Goal: Check status: Check status

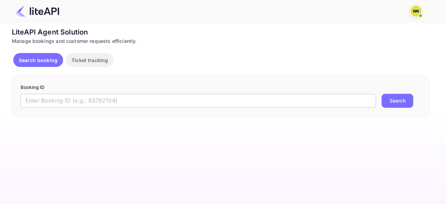
drag, startPoint x: 0, startPoint y: 0, endPoint x: 201, endPoint y: 102, distance: 225.2
click at [68, 104] on input "text" at bounding box center [198, 101] width 355 height 14
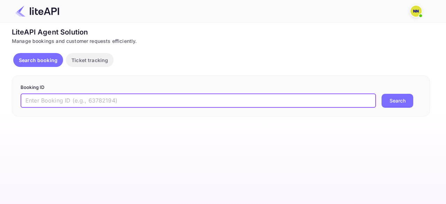
paste input "8486299"
type input "8486299"
click at [382, 94] on button "Search" at bounding box center [398, 101] width 32 height 14
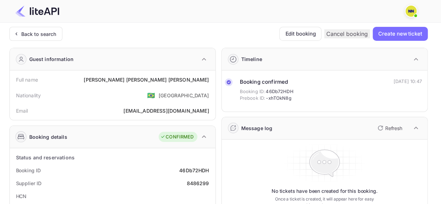
click at [20, 30] on div "Back to search" at bounding box center [35, 33] width 44 height 7
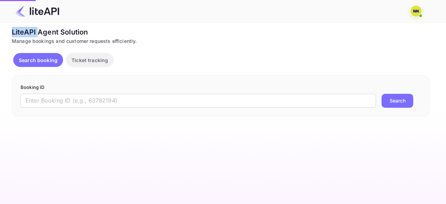
click at [20, 30] on div "LiteAPI Agent Solution" at bounding box center [221, 32] width 418 height 10
click at [79, 103] on input "text" at bounding box center [198, 101] width 355 height 14
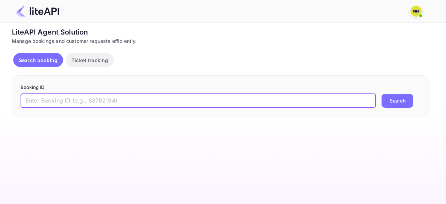
paste input "8810673"
type input "8810673"
click at [382, 94] on button "Search" at bounding box center [398, 101] width 32 height 14
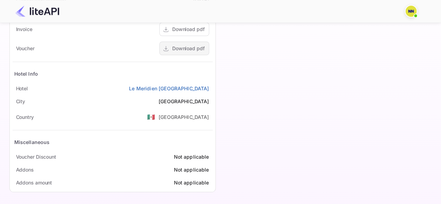
scroll to position [93, 0]
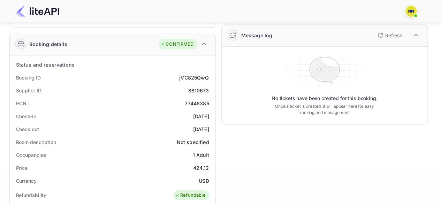
click at [192, 105] on div "77446385" at bounding box center [197, 103] width 24 height 7
copy div "77446385"
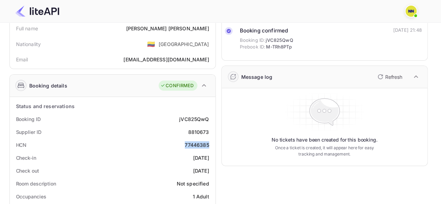
scroll to position [0, 0]
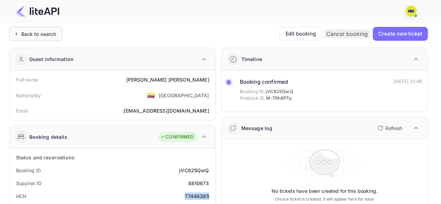
click at [33, 30] on div "Back to search" at bounding box center [38, 33] width 35 height 7
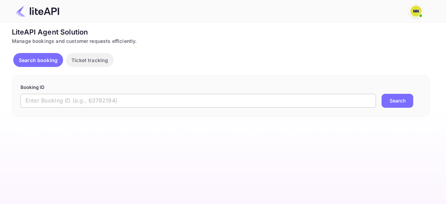
click at [83, 102] on input "text" at bounding box center [198, 101] width 355 height 14
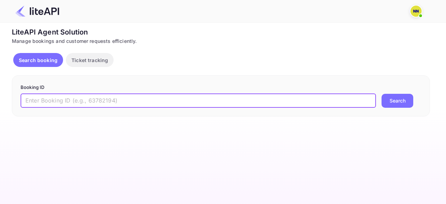
paste input "8810767"
type input "8810767"
click at [382, 94] on button "Search" at bounding box center [398, 101] width 32 height 14
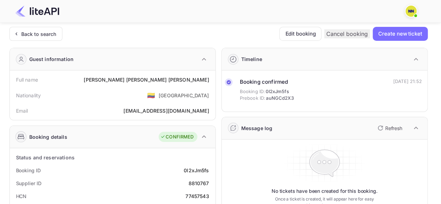
scroll to position [35, 0]
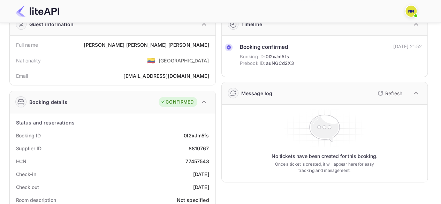
click at [200, 161] on div "77457543" at bounding box center [196, 161] width 23 height 7
copy div "77457543"
